Goal: Check status: Check status

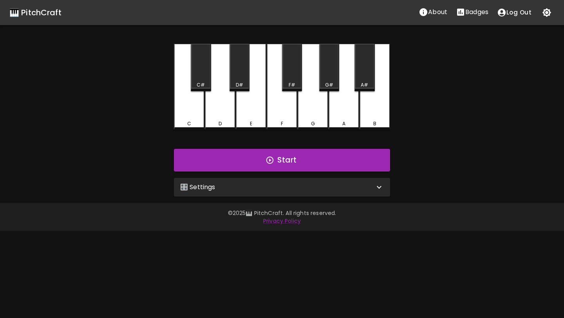
click at [473, 13] on p "Badges" at bounding box center [477, 11] width 23 height 9
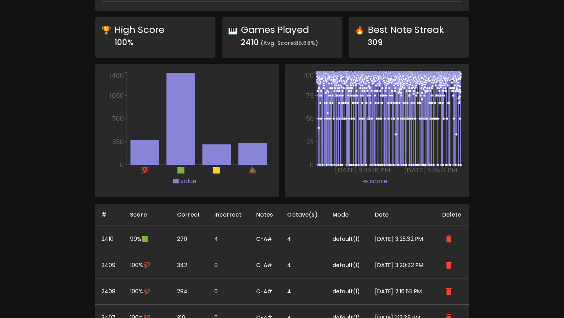
scroll to position [430, 0]
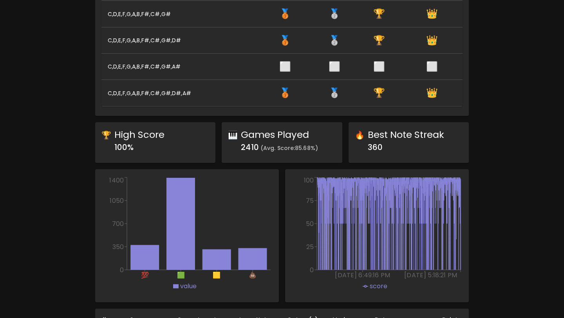
scroll to position [324, 0]
